Goal: Task Accomplishment & Management: Manage account settings

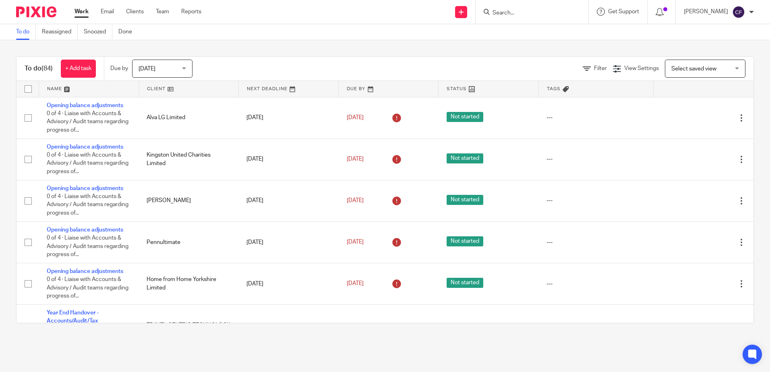
click at [520, 18] on div at bounding box center [532, 12] width 113 height 24
click at [516, 7] on form at bounding box center [535, 12] width 86 height 10
click at [513, 14] on input "Search" at bounding box center [528, 13] width 72 height 7
type input "bh-dg"
click at [527, 26] on link at bounding box center [552, 31] width 125 height 12
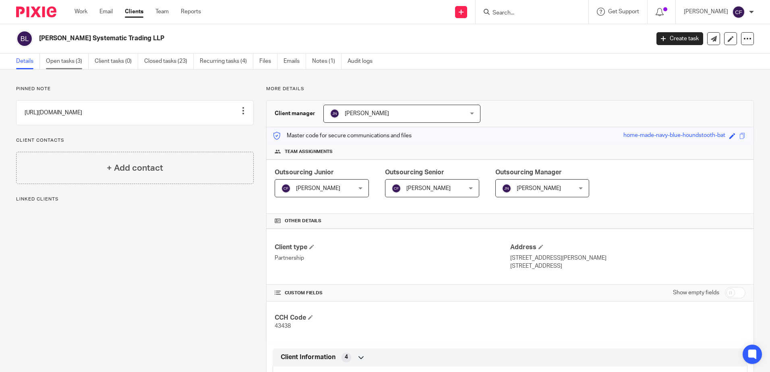
click at [73, 66] on link "Open tasks (3)" at bounding box center [67, 62] width 43 height 16
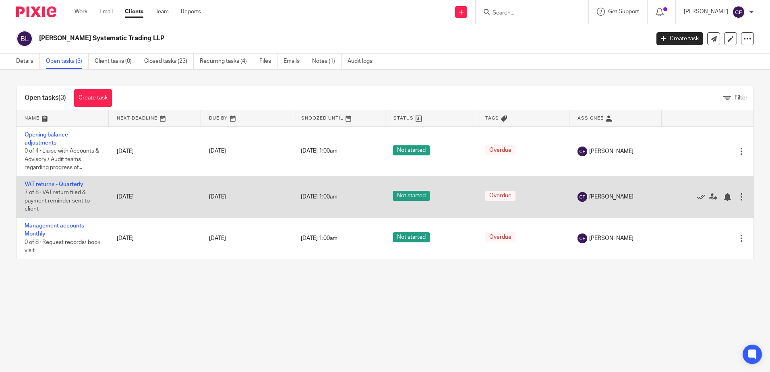
click at [737, 199] on div at bounding box center [741, 197] width 8 height 8
click at [74, 180] on td "VAT returns - Quarterly 7 of 8 · VAT return filed & payment reminder sent to cl…" at bounding box center [63, 196] width 92 height 41
click at [71, 184] on link "VAT returns - Quarterly" at bounding box center [54, 185] width 59 height 6
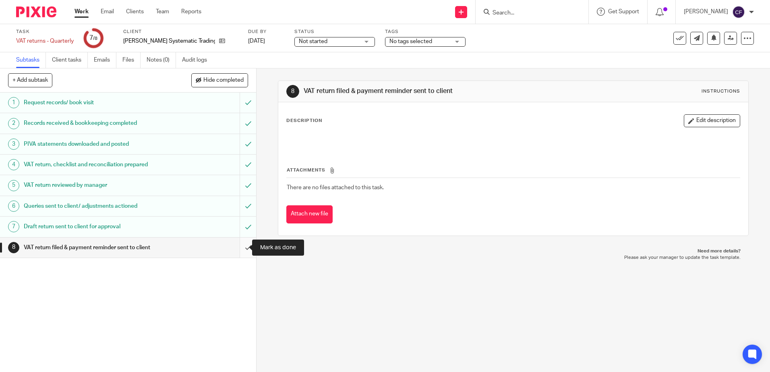
click at [237, 247] on input "submit" at bounding box center [128, 248] width 256 height 20
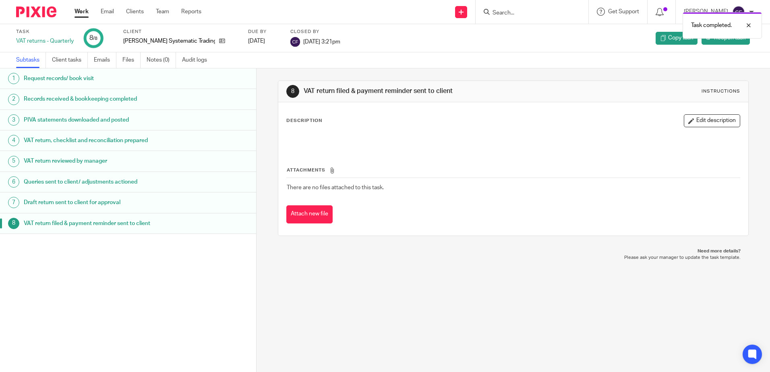
click at [199, 46] on div "Client BH-DG Systematic Trading LLP" at bounding box center [180, 38] width 115 height 19
click at [219, 41] on icon at bounding box center [222, 41] width 6 height 6
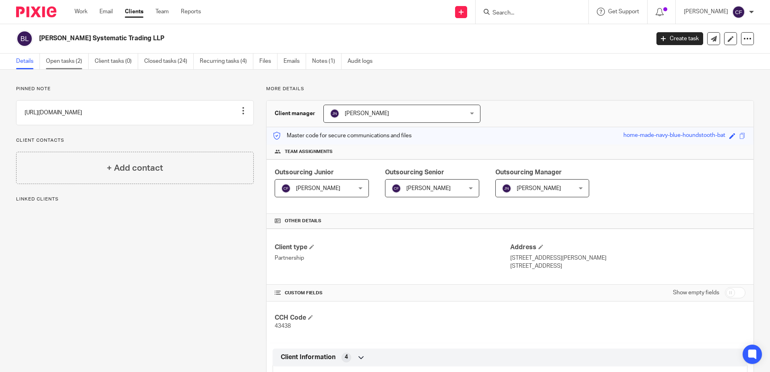
click at [71, 68] on link "Open tasks (2)" at bounding box center [67, 62] width 43 height 16
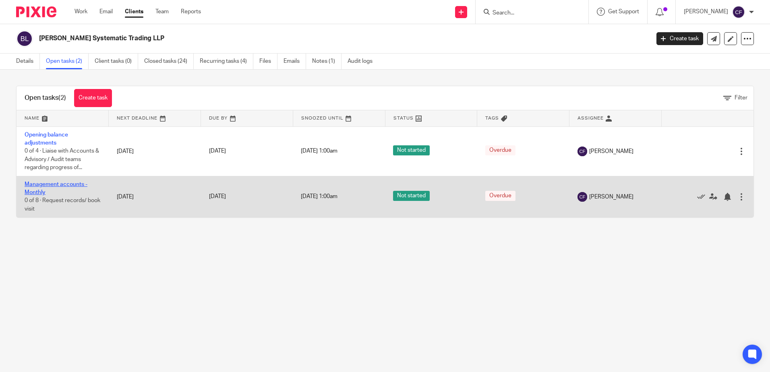
click at [54, 183] on link "Management accounts - Monthly" at bounding box center [56, 189] width 63 height 14
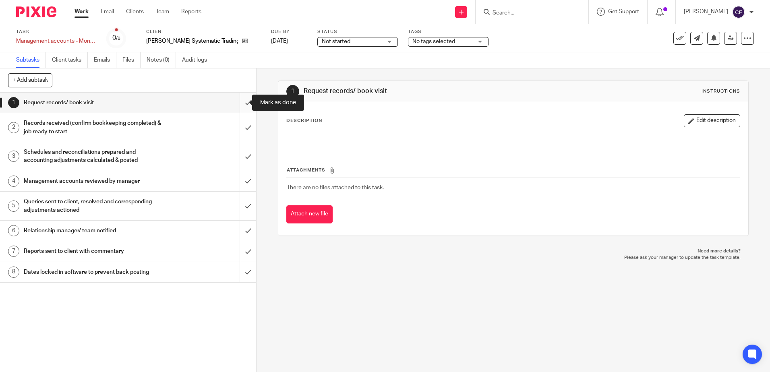
click at [240, 99] on input "submit" at bounding box center [128, 103] width 256 height 20
click at [238, 126] on input "submit" at bounding box center [128, 127] width 256 height 29
click at [238, 154] on input "submit" at bounding box center [128, 156] width 256 height 29
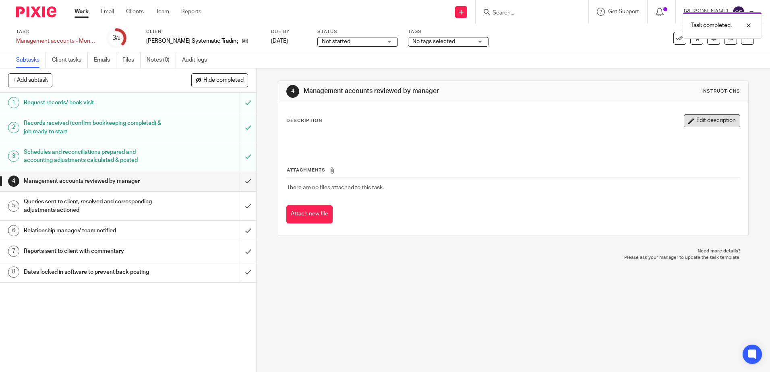
click at [699, 122] on button "Edit description" at bounding box center [712, 120] width 56 height 13
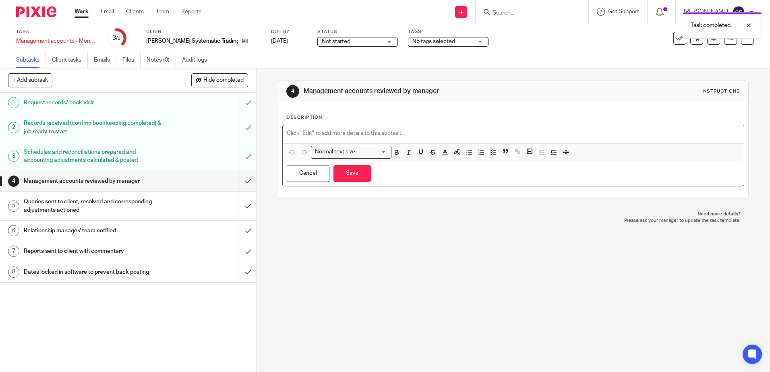
click at [335, 132] on p at bounding box center [513, 133] width 453 height 8
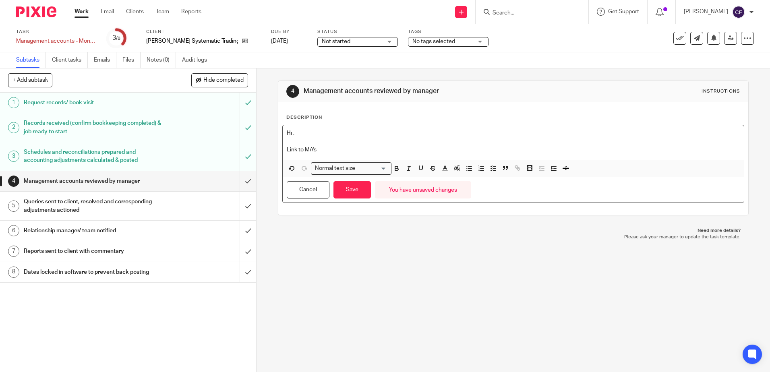
click at [348, 150] on p "Link to MA's -" at bounding box center [513, 150] width 453 height 8
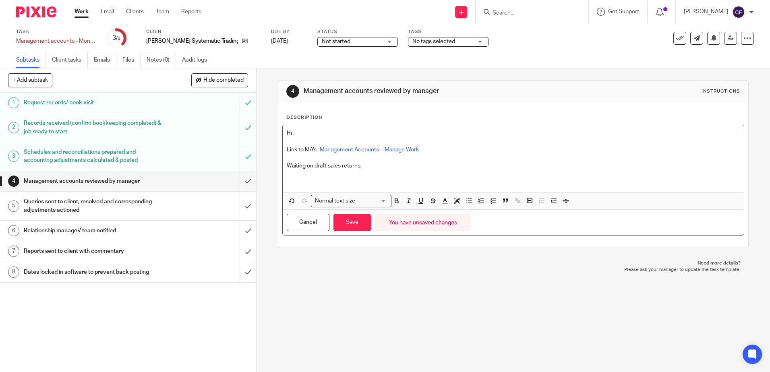
click at [359, 167] on p "Waiting on draft sales returns," at bounding box center [513, 166] width 453 height 8
click at [321, 180] on p at bounding box center [513, 182] width 453 height 8
click at [329, 216] on div "Cancel Save You have unsaved changes" at bounding box center [513, 222] width 461 height 25
click at [344, 225] on button "Save" at bounding box center [351, 222] width 37 height 17
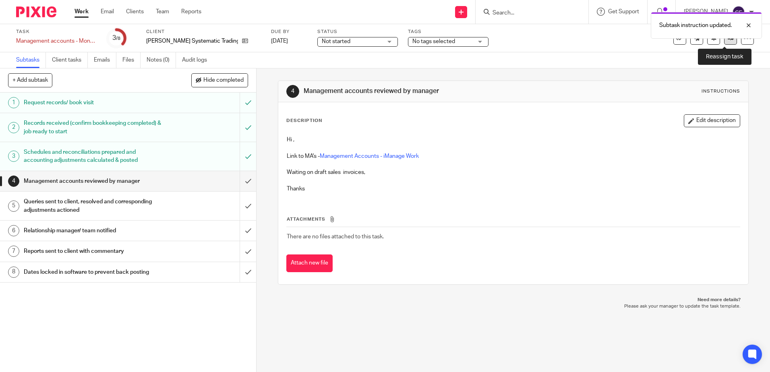
click at [727, 43] on link at bounding box center [730, 38] width 13 height 13
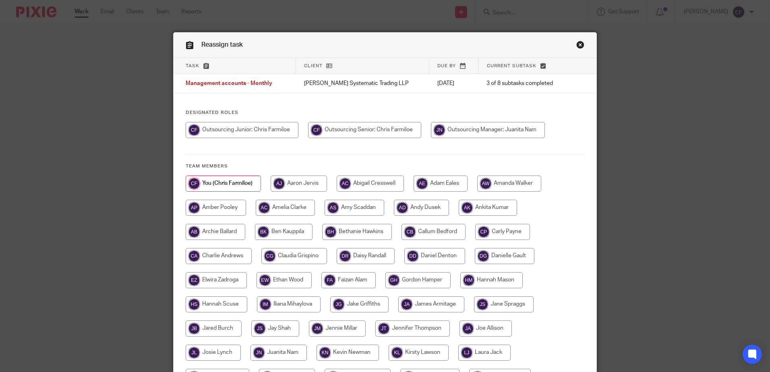
click at [515, 130] on input "radio" at bounding box center [488, 130] width 114 height 16
radio input "true"
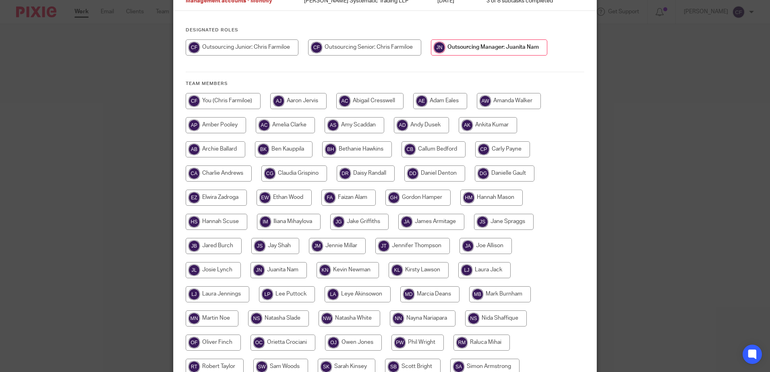
scroll to position [161, 0]
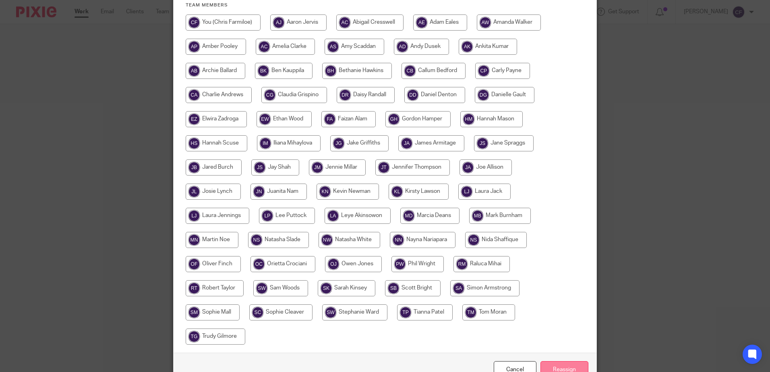
click at [559, 365] on input "Reassign" at bounding box center [564, 369] width 48 height 17
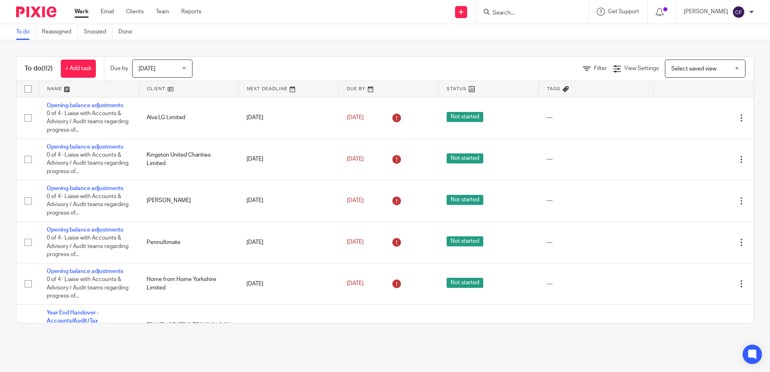
click at [519, 25] on div "To do Reassigned Snoozed Done" at bounding box center [385, 32] width 770 height 16
drag, startPoint x: 520, startPoint y: 22, endPoint x: 515, endPoint y: 16, distance: 7.7
click at [519, 20] on div at bounding box center [532, 12] width 113 height 24
click at [513, 10] on input "Search" at bounding box center [528, 13] width 72 height 7
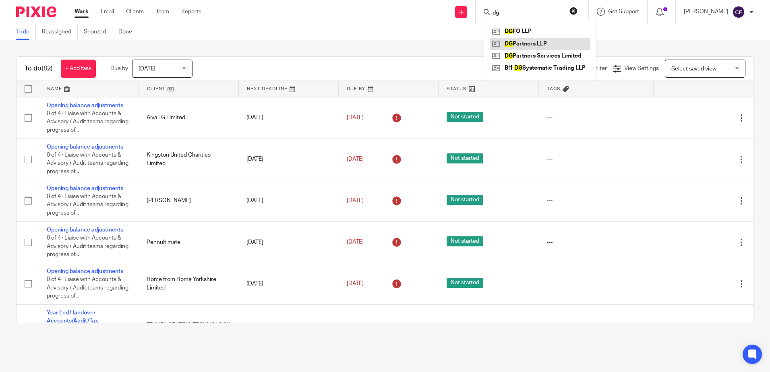
type input "dg"
click at [549, 38] on link at bounding box center [540, 44] width 100 height 12
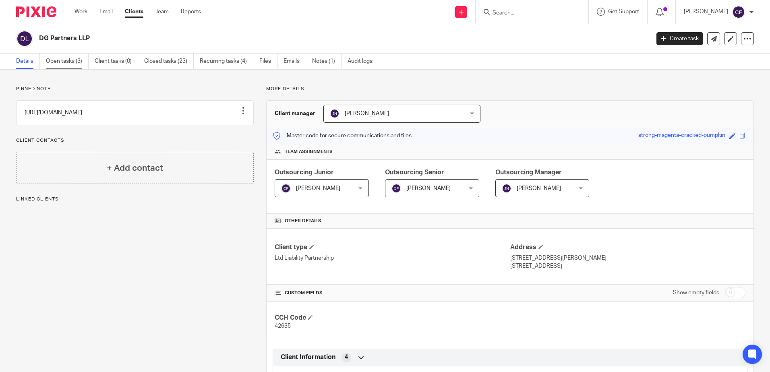
click at [64, 57] on link "Open tasks (3)" at bounding box center [67, 62] width 43 height 16
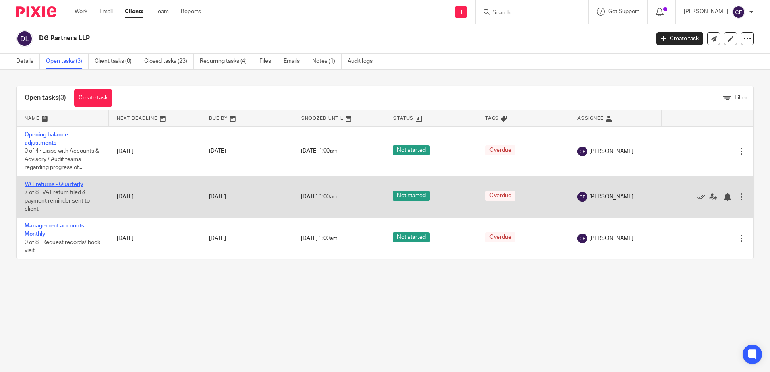
click at [53, 184] on link "VAT returns - Quarterly" at bounding box center [54, 185] width 59 height 6
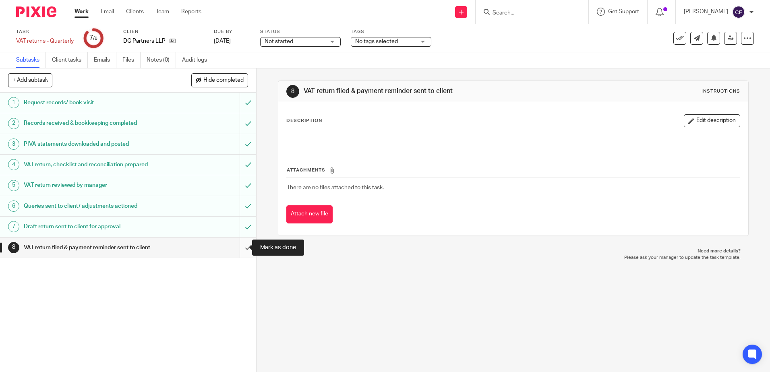
click at [242, 244] on input "submit" at bounding box center [128, 248] width 256 height 20
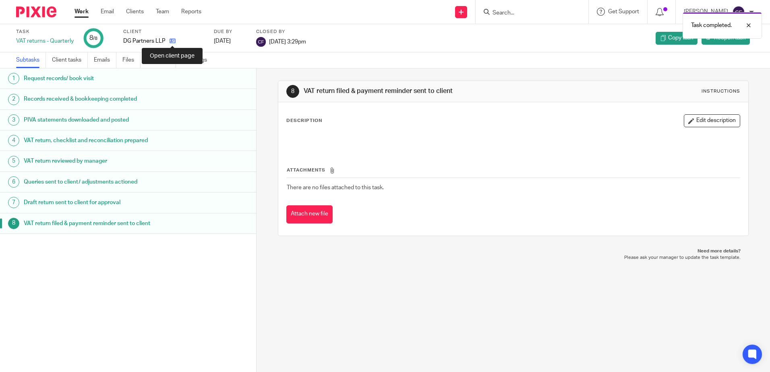
click at [172, 41] on icon at bounding box center [173, 41] width 6 height 6
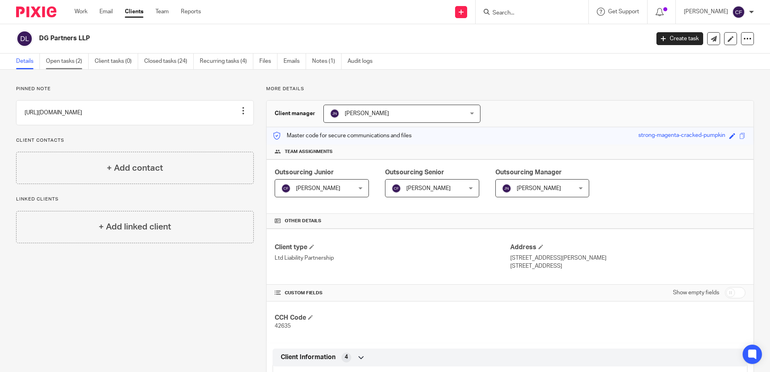
click at [81, 59] on link "Open tasks (2)" at bounding box center [67, 62] width 43 height 16
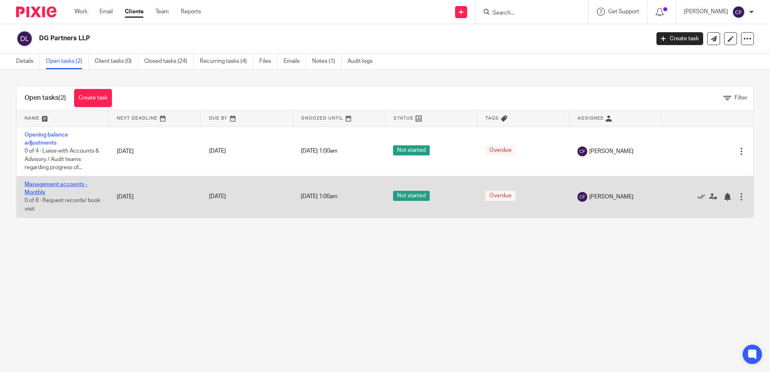
click at [43, 186] on link "Management accounts - Monthly" at bounding box center [56, 189] width 63 height 14
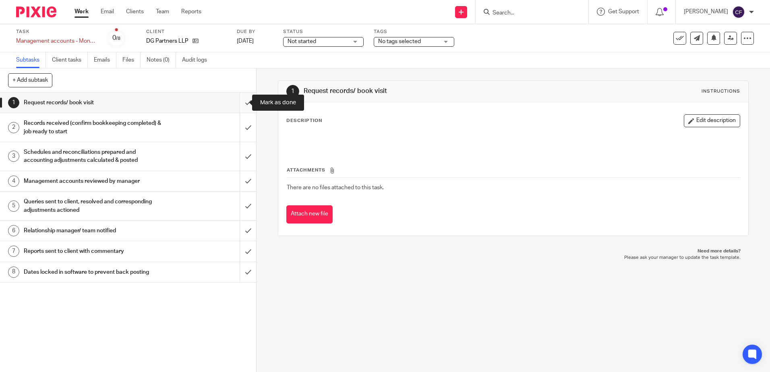
click at [239, 104] on input "submit" at bounding box center [128, 103] width 256 height 20
click at [241, 122] on input "submit" at bounding box center [128, 127] width 256 height 29
click at [236, 150] on input "submit" at bounding box center [128, 156] width 256 height 29
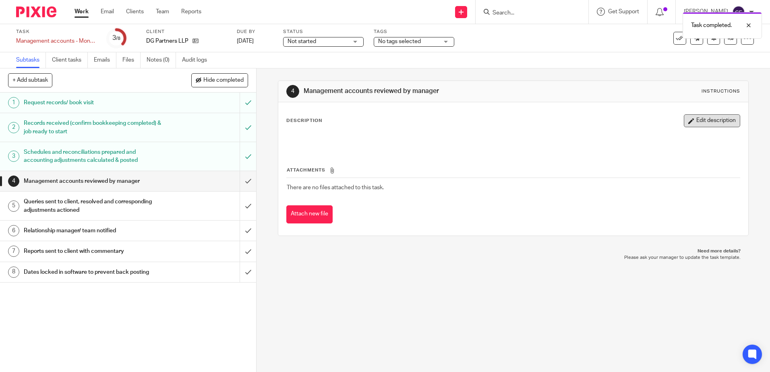
click at [714, 124] on button "Edit description" at bounding box center [712, 120] width 56 height 13
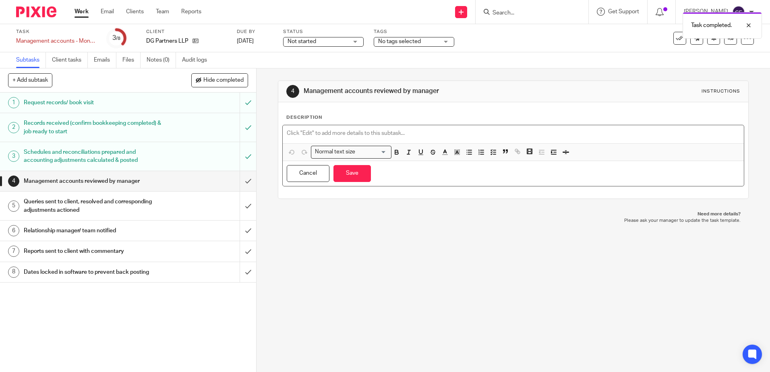
click at [460, 126] on div at bounding box center [513, 134] width 461 height 18
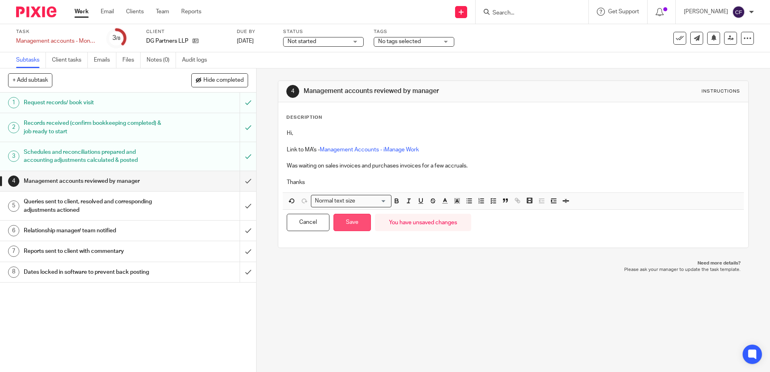
click at [345, 221] on button "Save" at bounding box center [351, 222] width 37 height 17
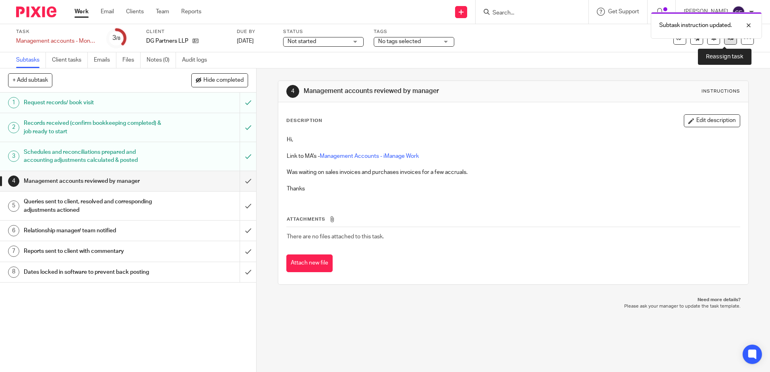
click at [730, 42] on link at bounding box center [730, 38] width 13 height 13
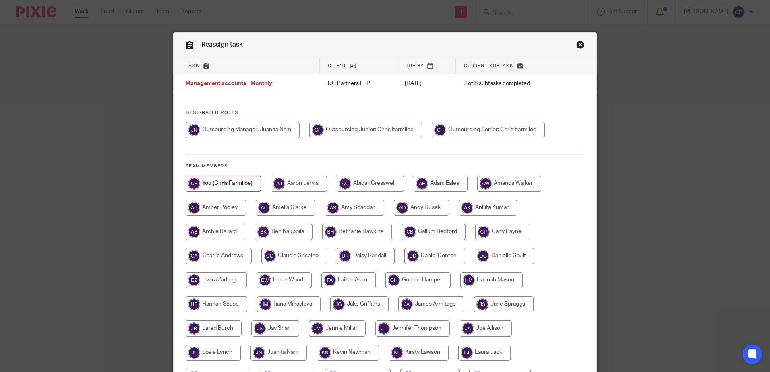
click at [275, 130] on input "radio" at bounding box center [243, 130] width 114 height 16
radio input "true"
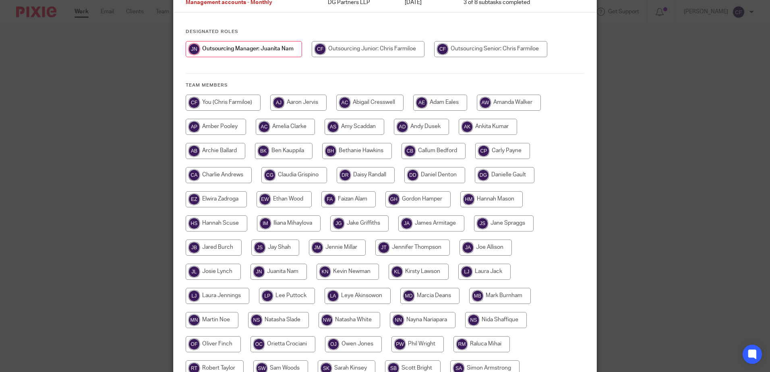
scroll to position [201, 0]
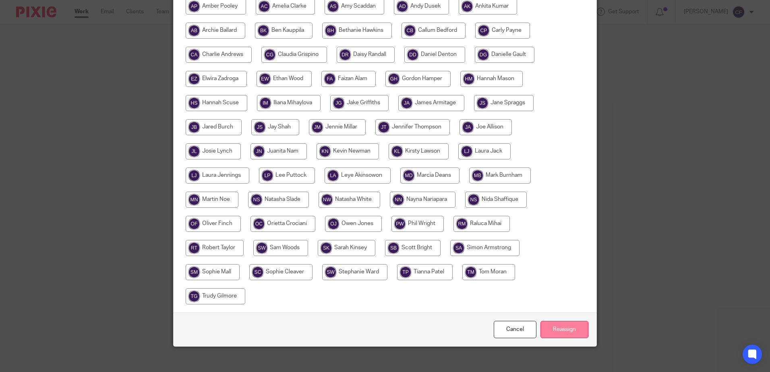
click at [579, 326] on input "Reassign" at bounding box center [564, 329] width 48 height 17
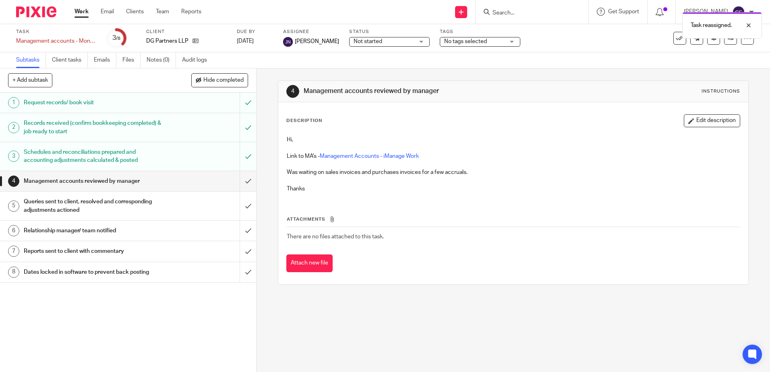
click at [38, 15] on img at bounding box center [36, 11] width 40 height 11
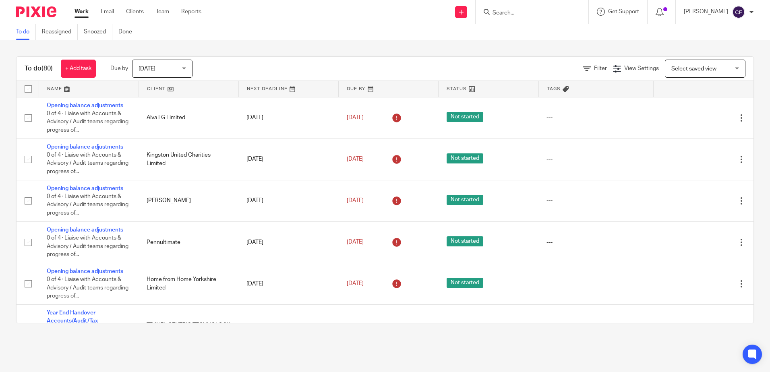
click at [528, 11] on input "Search" at bounding box center [528, 13] width 72 height 7
type input "dg"
click at [544, 58] on link at bounding box center [540, 56] width 100 height 12
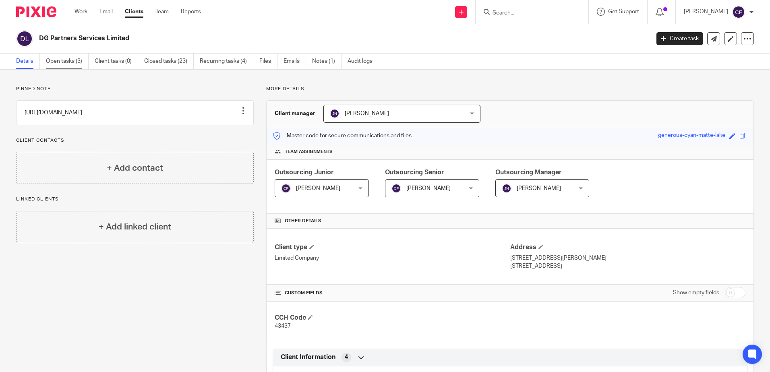
click at [61, 66] on link "Open tasks (3)" at bounding box center [67, 62] width 43 height 16
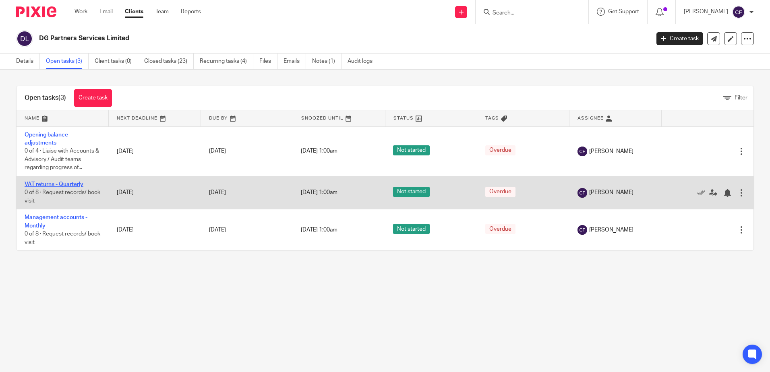
click at [54, 184] on link "VAT returns - Quarterly" at bounding box center [54, 185] width 59 height 6
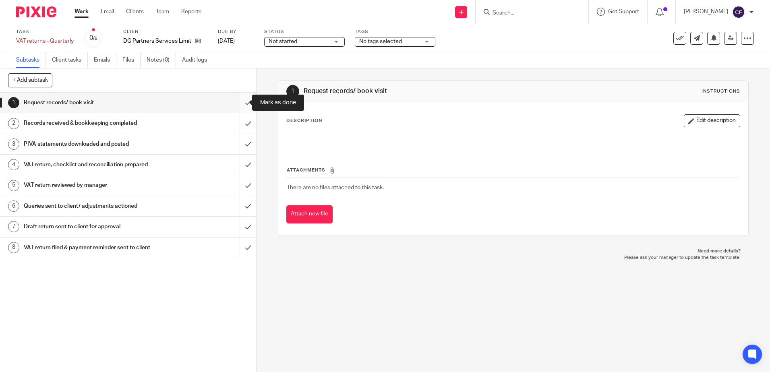
click at [236, 106] on input "submit" at bounding box center [128, 103] width 256 height 20
click at [246, 119] on input "submit" at bounding box center [128, 123] width 256 height 20
drag, startPoint x: 246, startPoint y: 142, endPoint x: 244, endPoint y: 146, distance: 4.6
click at [246, 143] on input "submit" at bounding box center [128, 144] width 256 height 20
click at [238, 165] on input "submit" at bounding box center [128, 165] width 256 height 20
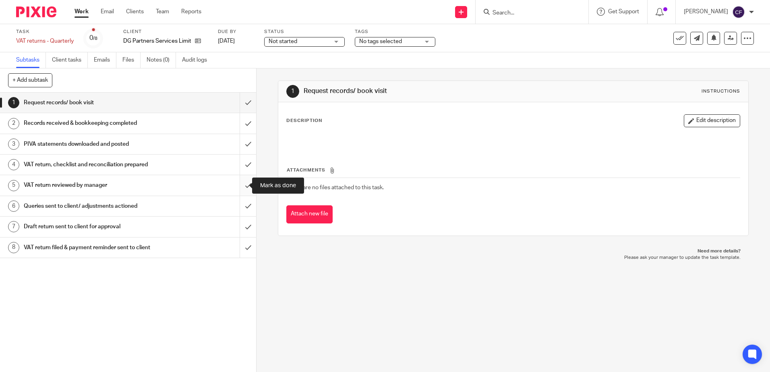
click at [237, 183] on input "submit" at bounding box center [128, 185] width 256 height 20
click at [243, 211] on input "submit" at bounding box center [128, 206] width 256 height 20
click at [242, 221] on input "submit" at bounding box center [128, 227] width 256 height 20
click at [238, 243] on input "submit" at bounding box center [128, 248] width 256 height 20
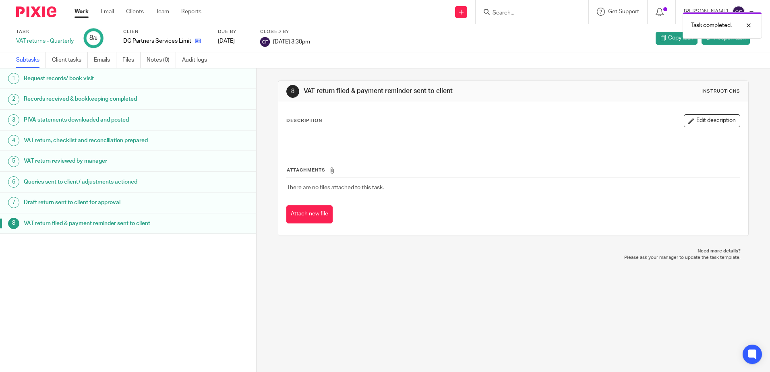
click at [197, 37] on link at bounding box center [196, 41] width 10 height 8
click at [197, 42] on icon at bounding box center [198, 41] width 6 height 6
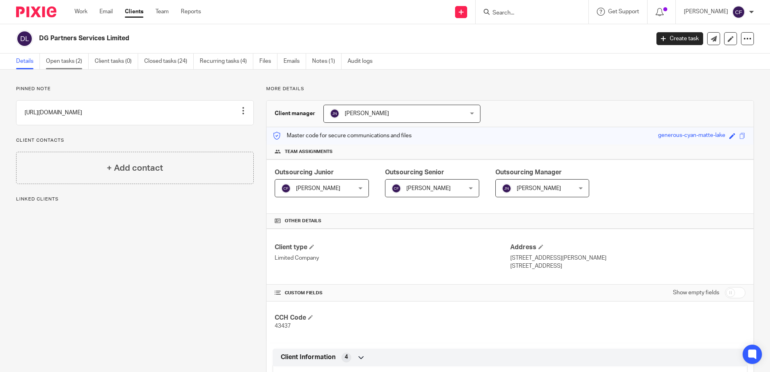
click at [77, 62] on link "Open tasks (2)" at bounding box center [67, 62] width 43 height 16
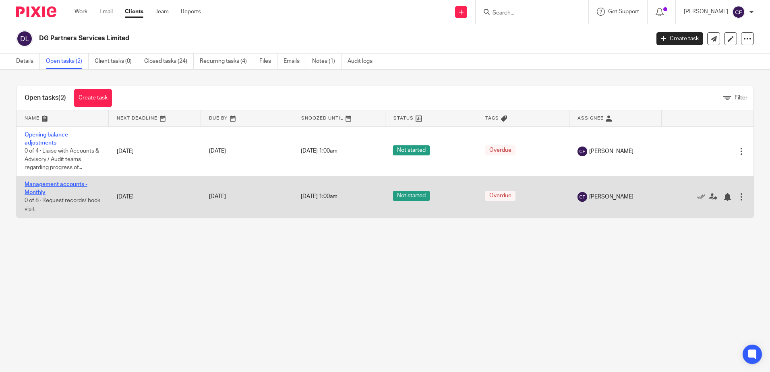
click at [50, 186] on link "Management accounts - Monthly" at bounding box center [56, 189] width 63 height 14
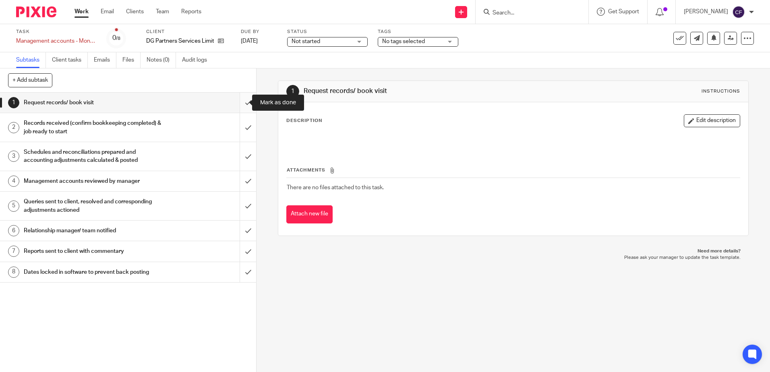
click at [238, 103] on input "submit" at bounding box center [128, 103] width 256 height 20
drag, startPoint x: 246, startPoint y: 130, endPoint x: 241, endPoint y: 140, distance: 11.0
click at [245, 130] on input "submit" at bounding box center [128, 127] width 256 height 29
click at [241, 153] on input "submit" at bounding box center [128, 156] width 256 height 29
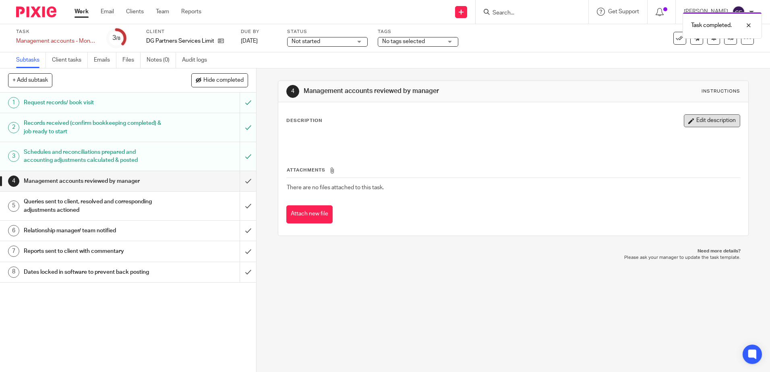
click at [690, 126] on button "Edit description" at bounding box center [712, 120] width 56 height 13
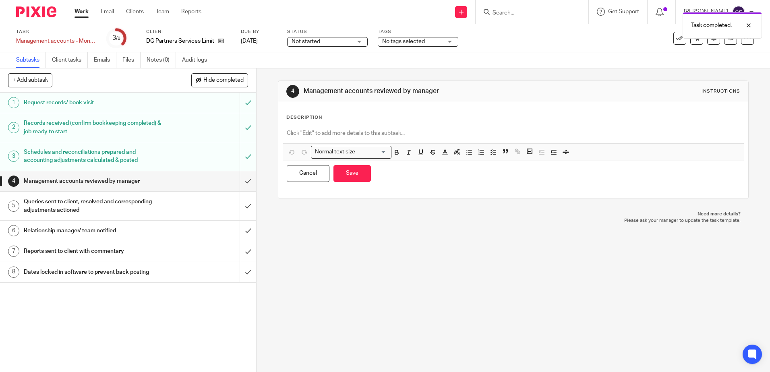
click at [352, 133] on p at bounding box center [513, 133] width 453 height 8
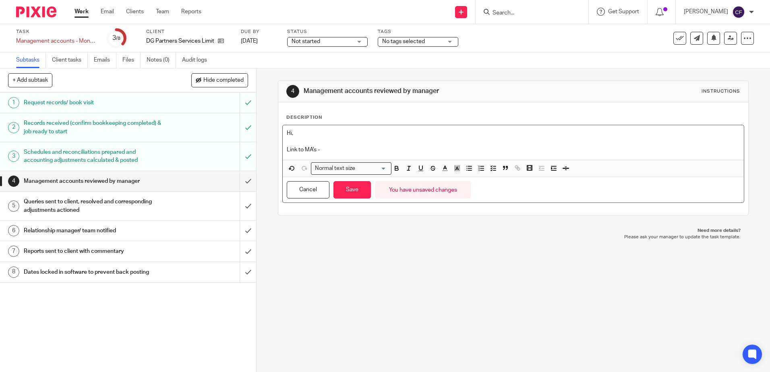
click at [333, 150] on p "Link to MA's -" at bounding box center [513, 150] width 453 height 8
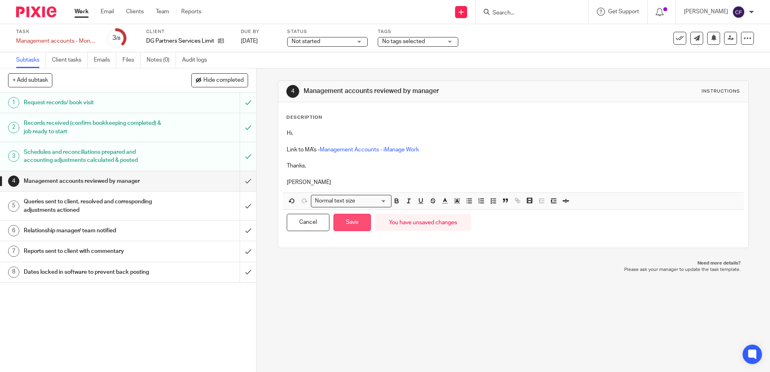
click at [349, 218] on button "Save" at bounding box center [351, 222] width 37 height 17
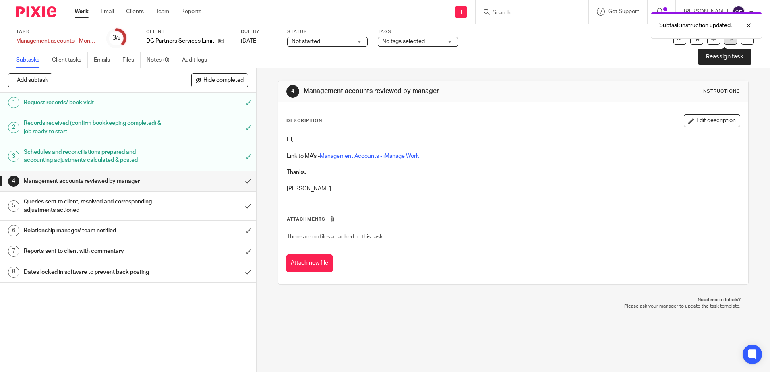
click at [728, 40] on icon at bounding box center [731, 38] width 6 height 6
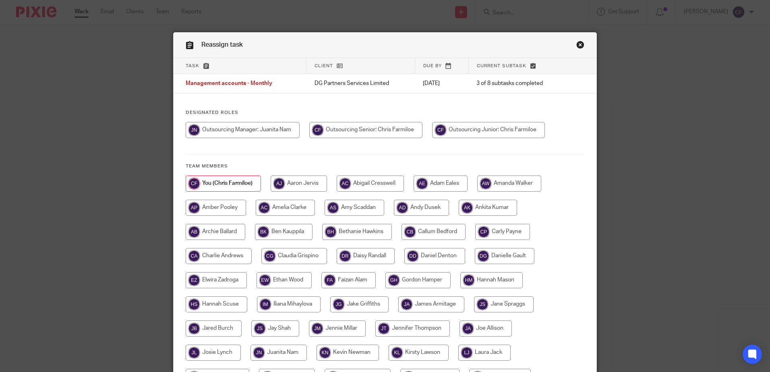
click at [262, 128] on input "radio" at bounding box center [243, 130] width 114 height 16
radio input "true"
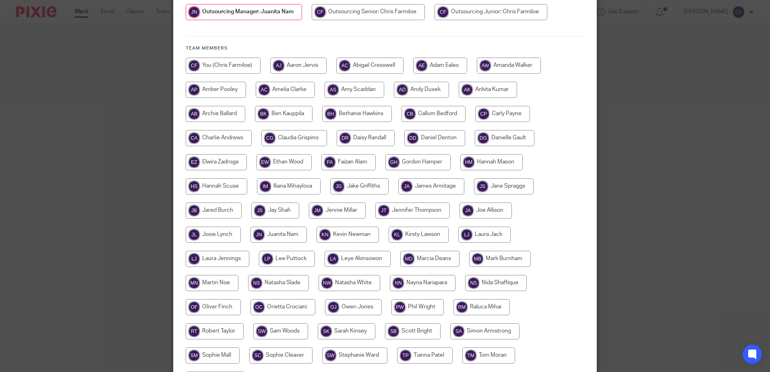
scroll to position [201, 0]
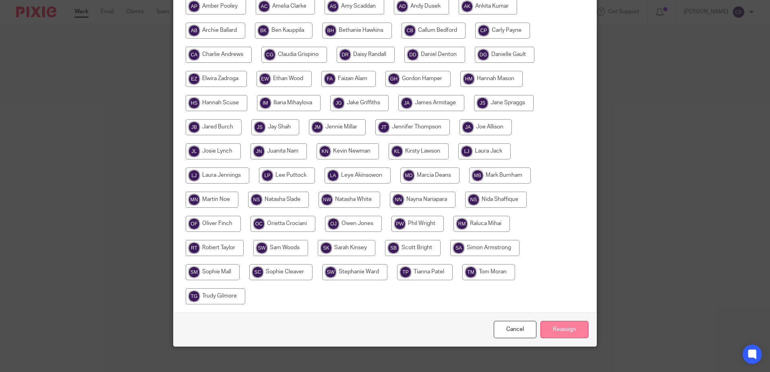
click at [571, 337] on input "Reassign" at bounding box center [564, 329] width 48 height 17
